Goal: Check status: Check status

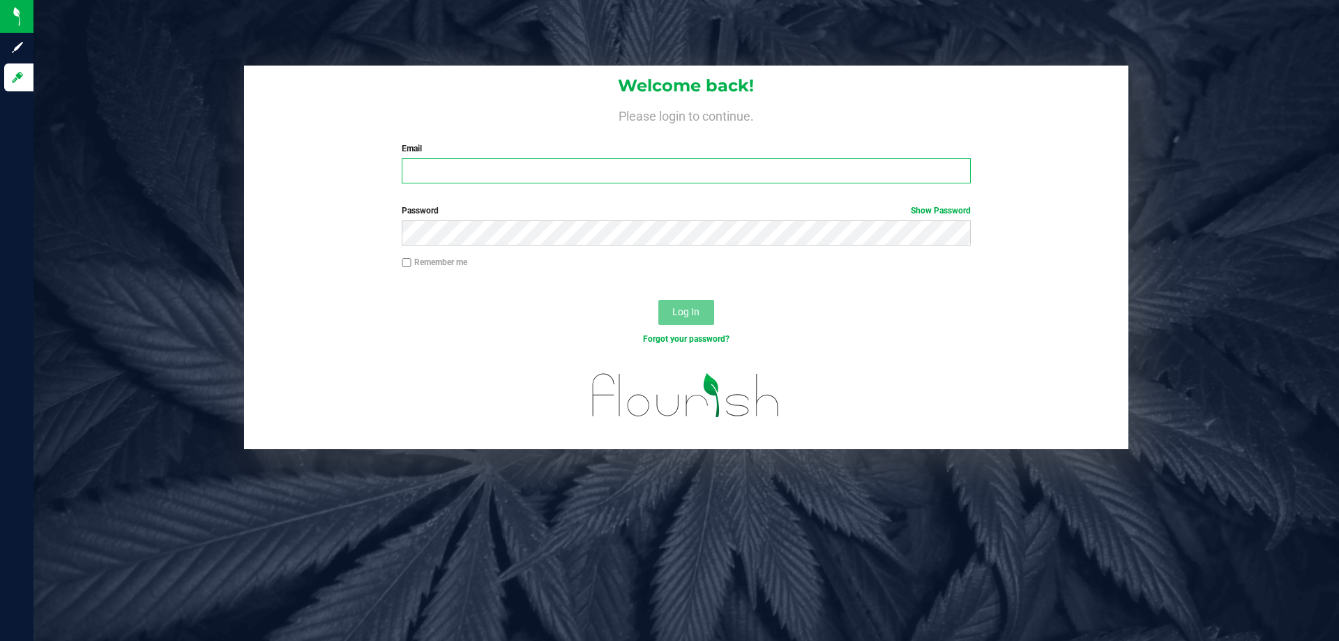
click at [455, 165] on input "Email" at bounding box center [686, 170] width 568 height 25
type input "[EMAIL_ADDRESS][DOMAIN_NAME]"
click at [658, 300] on button "Log In" at bounding box center [686, 312] width 56 height 25
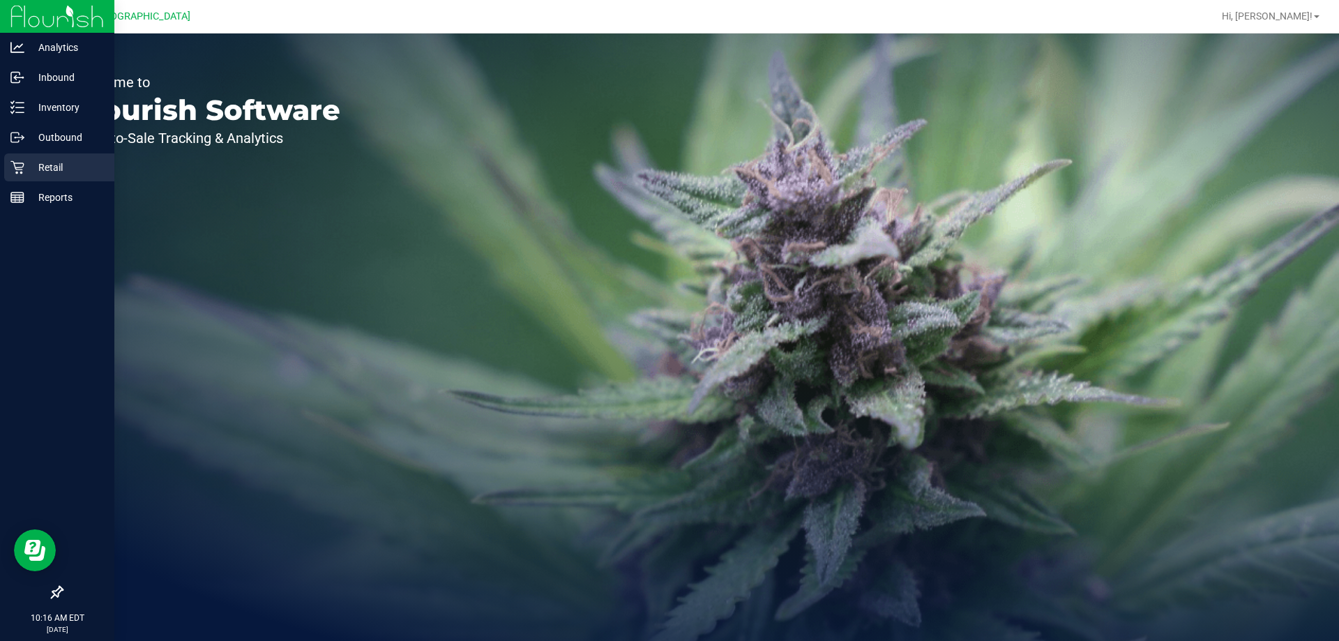
click at [56, 168] on p "Retail" at bounding box center [66, 167] width 84 height 17
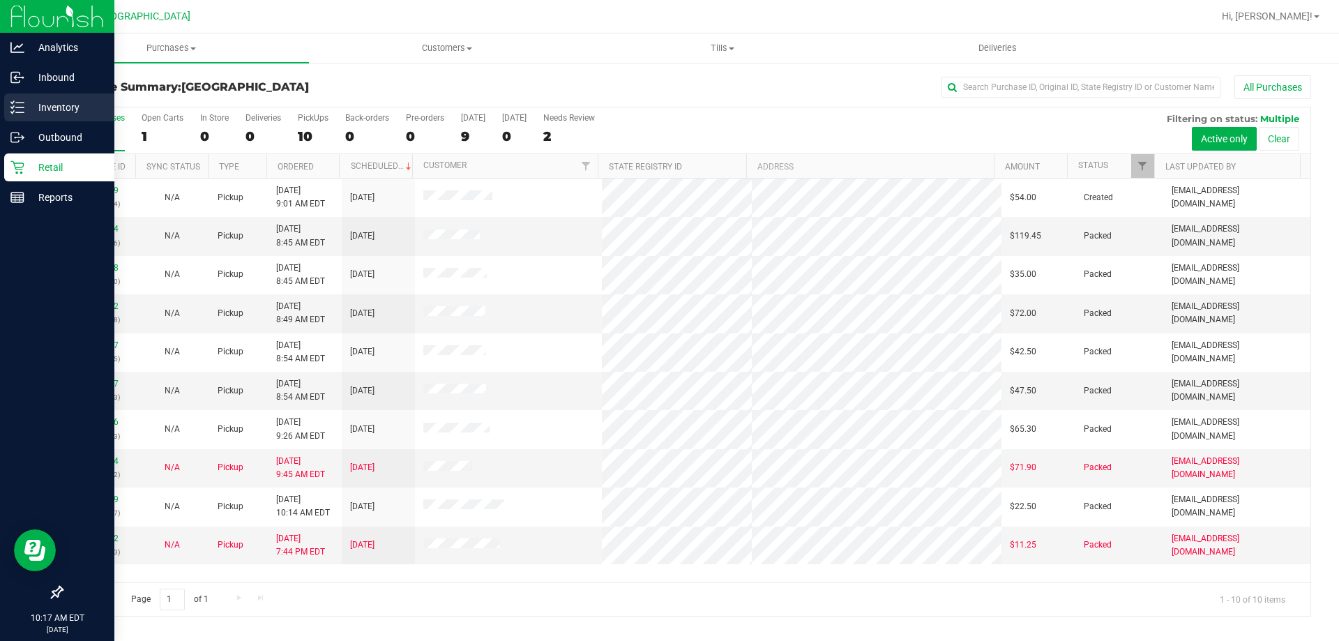
click at [76, 107] on p "Inventory" at bounding box center [66, 107] width 84 height 17
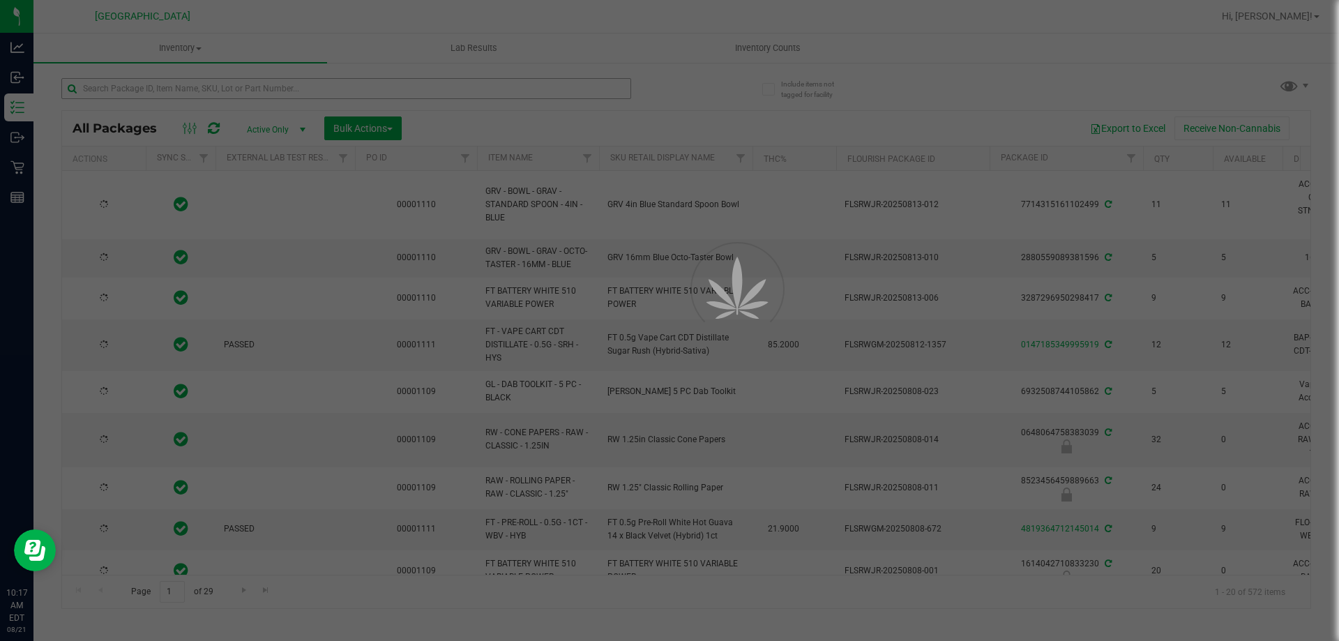
click at [153, 85] on div at bounding box center [669, 320] width 1339 height 641
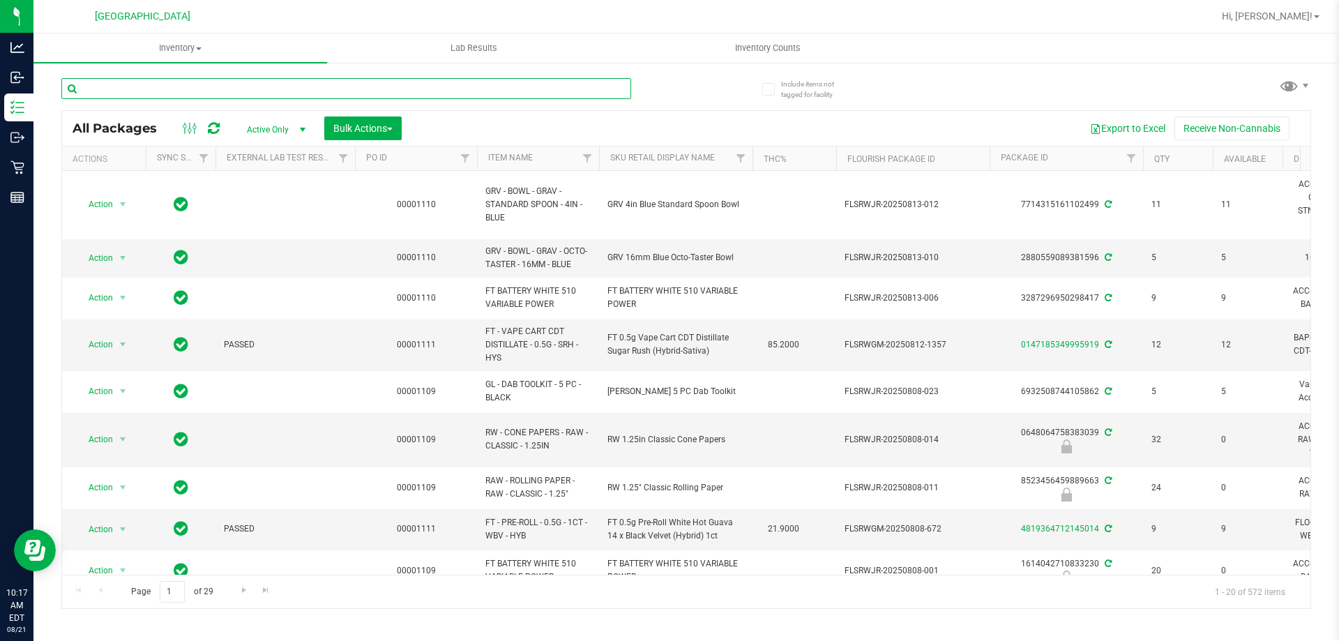
click at [153, 85] on input "text" at bounding box center [346, 88] width 570 height 21
paste input "W-AUG25GRZ01-0809"
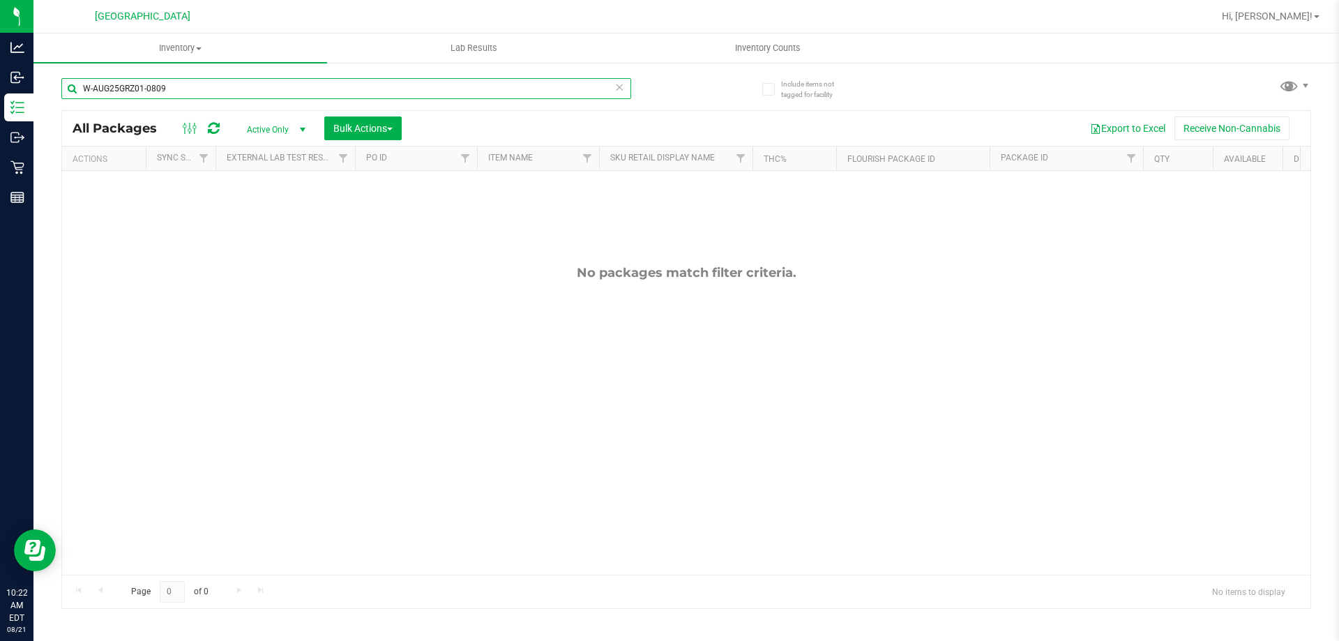
type input "W-AUG25GRZ01-0809"
